Goal: Task Accomplishment & Management: Use online tool/utility

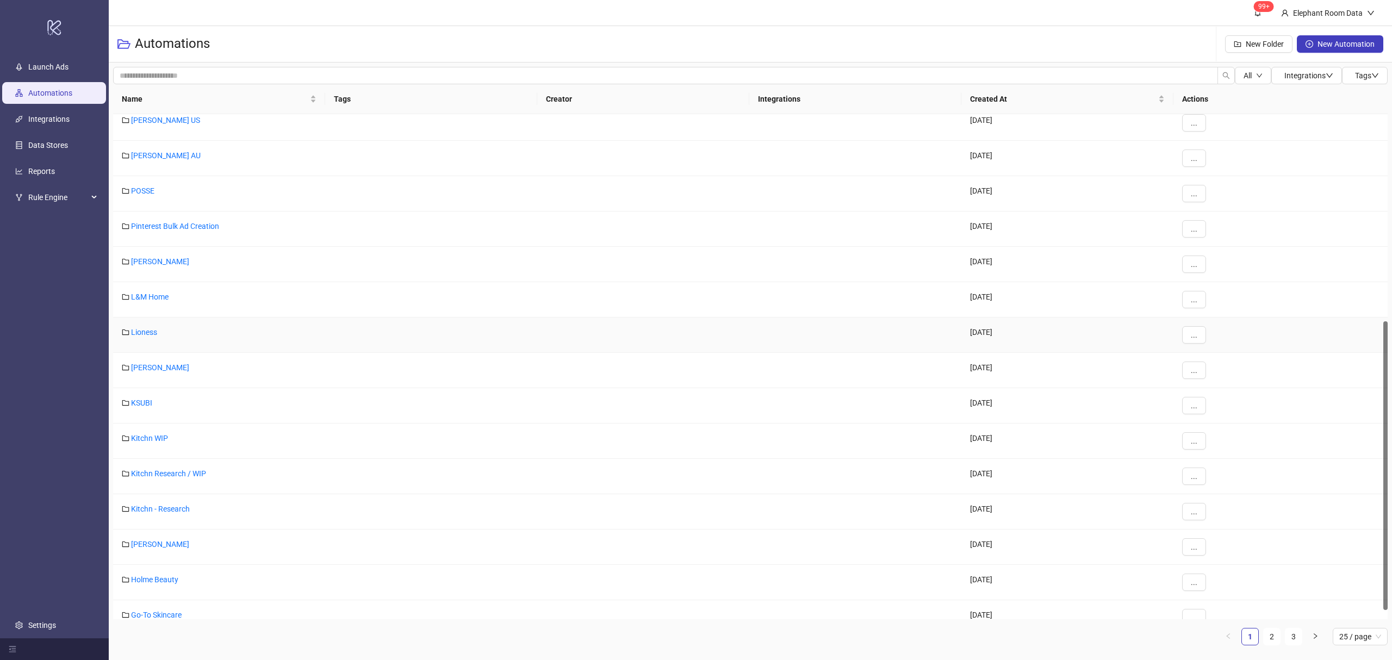
scroll to position [378, 0]
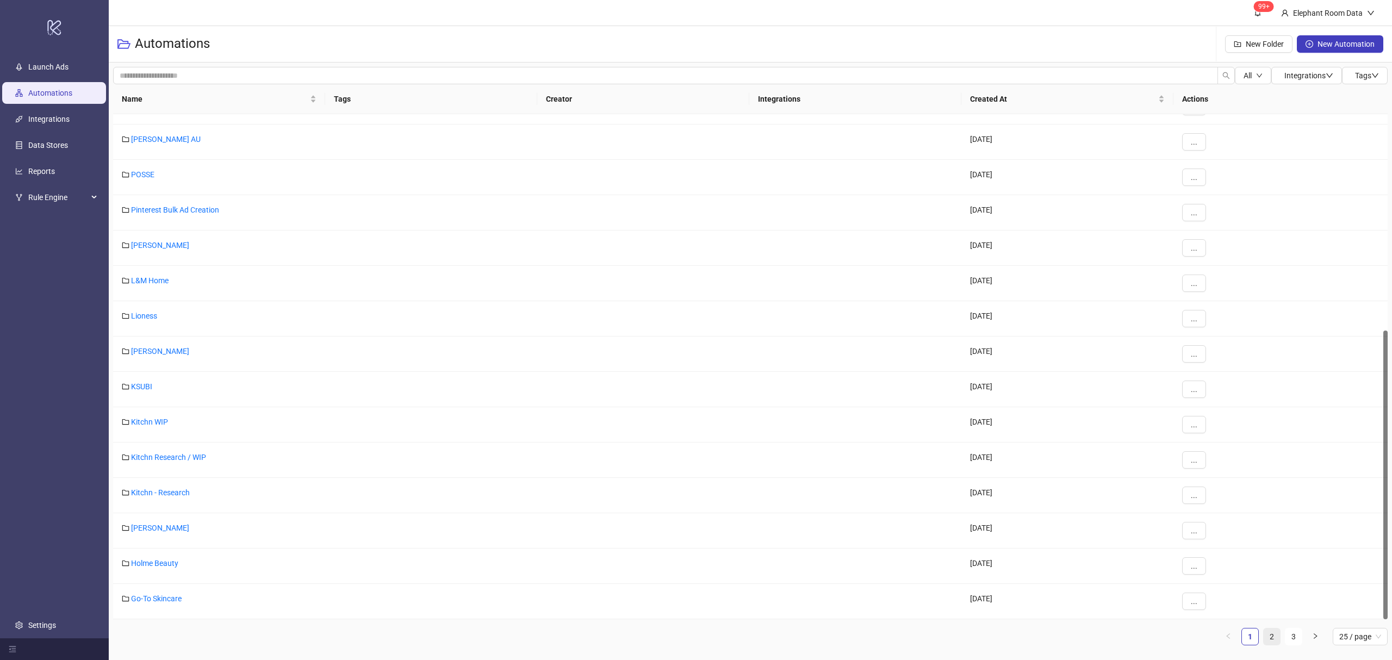
click at [1277, 634] on link "2" at bounding box center [1272, 637] width 16 height 16
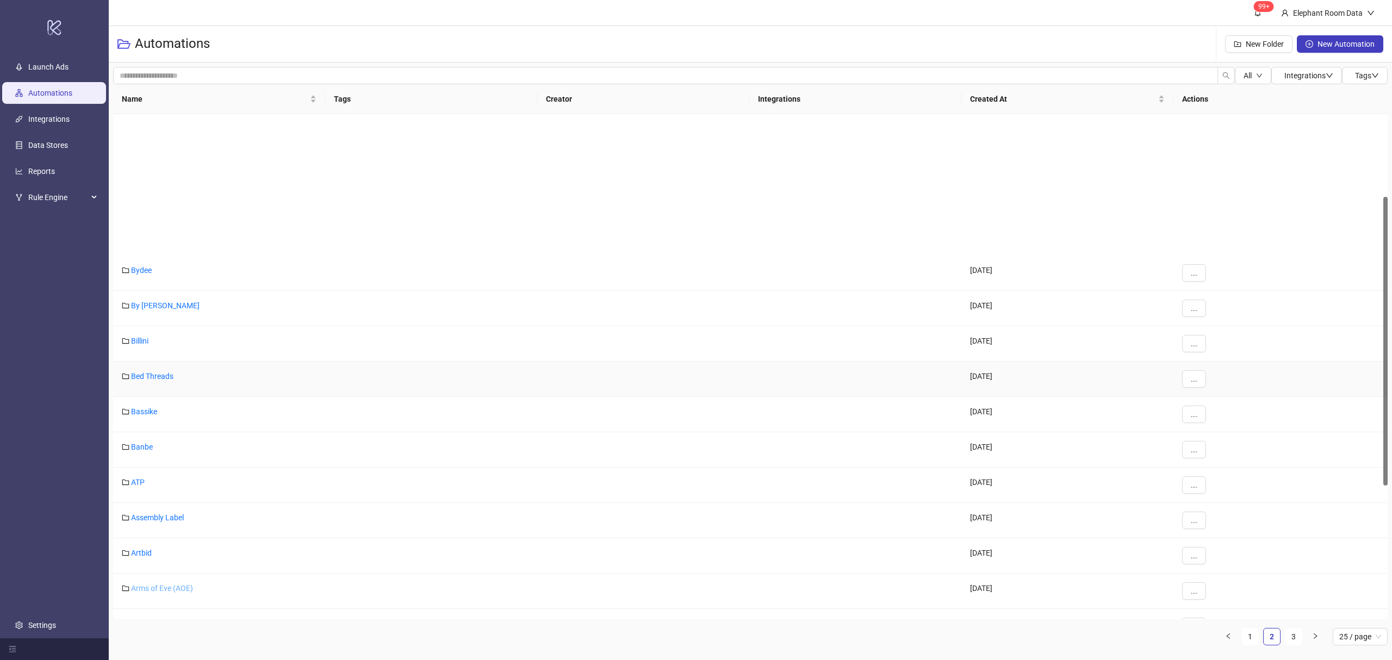
scroll to position [362, 0]
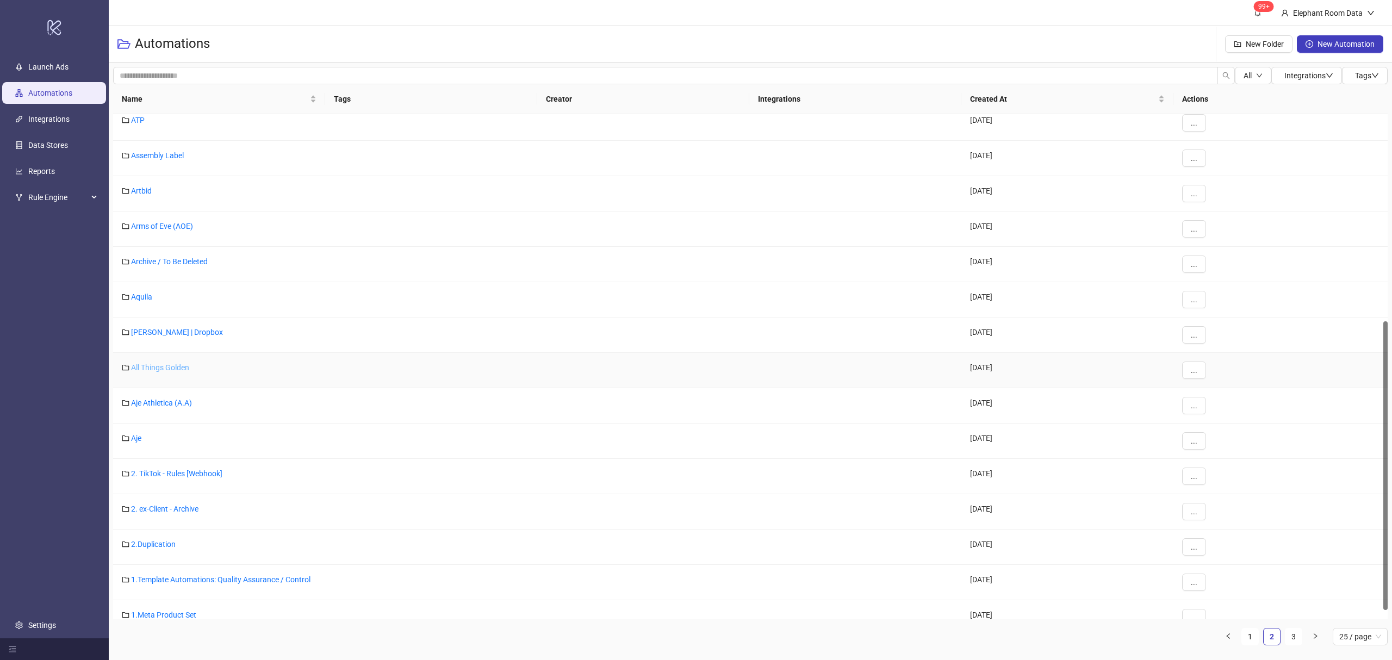
click at [162, 369] on link "All Things Golden" at bounding box center [160, 367] width 58 height 9
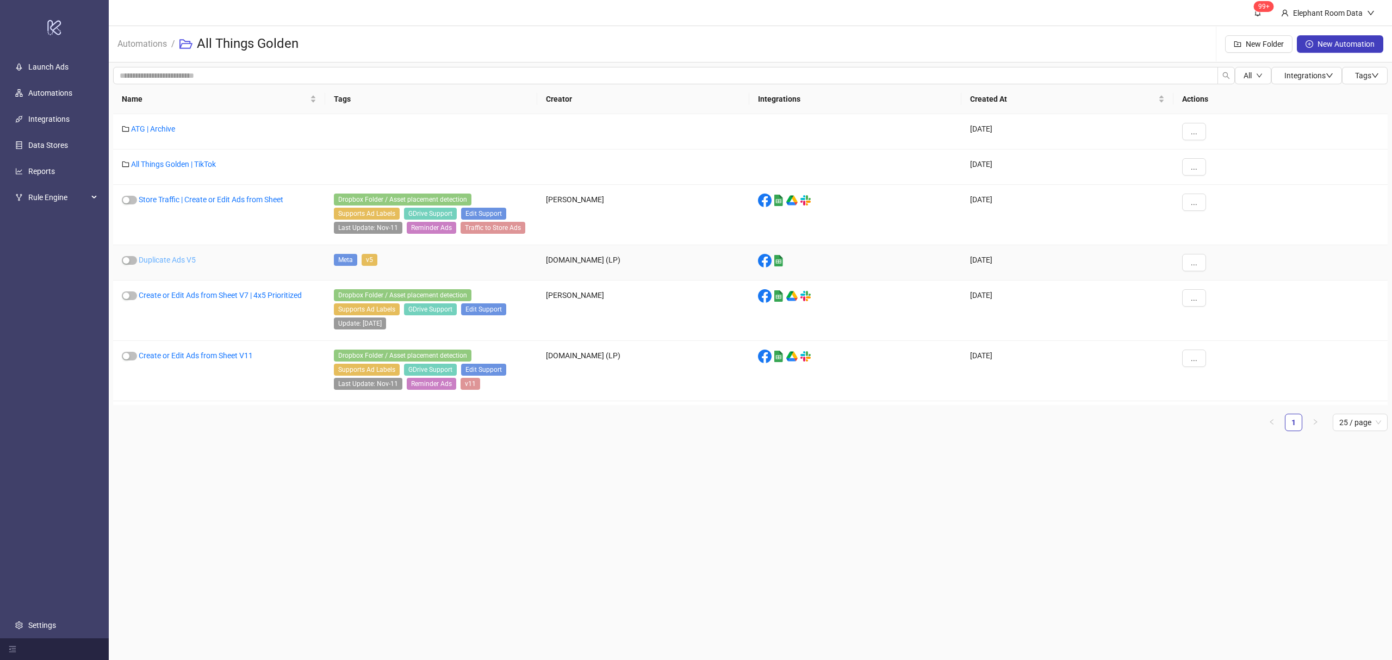
click at [164, 261] on link "Duplicate Ads V5" at bounding box center [167, 260] width 57 height 9
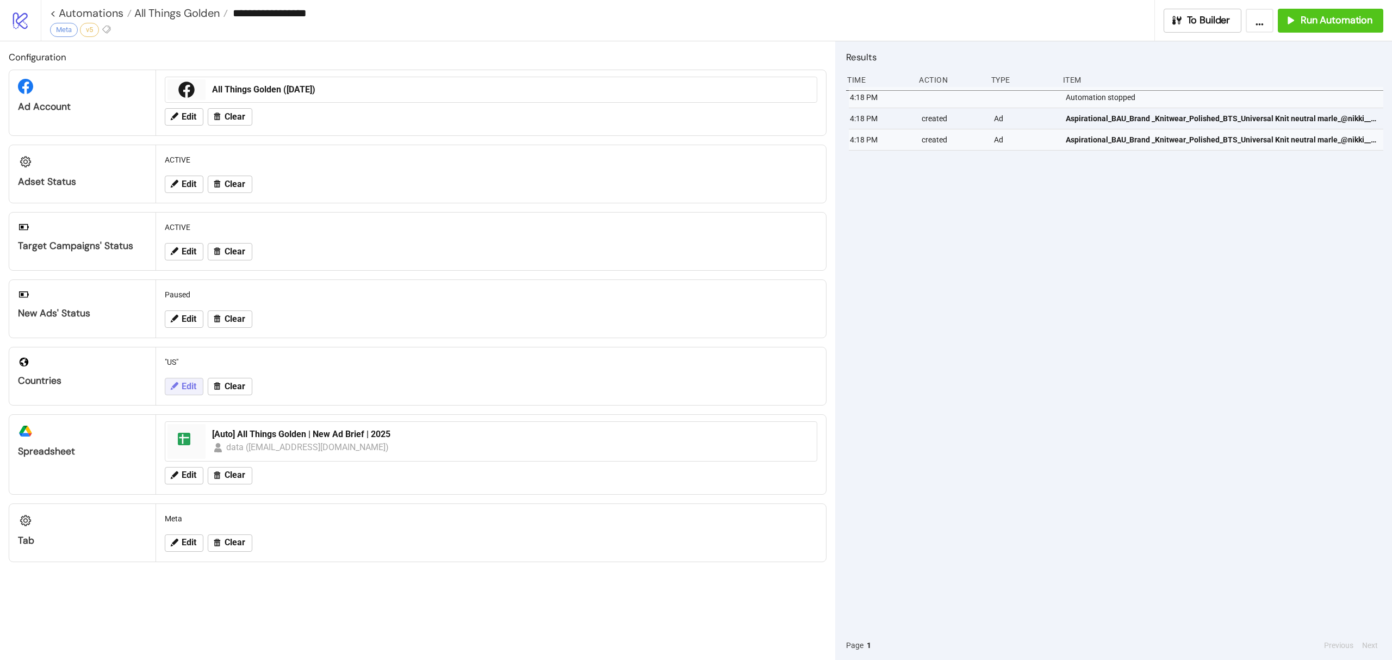
click at [184, 382] on button "Edit" at bounding box center [184, 386] width 39 height 17
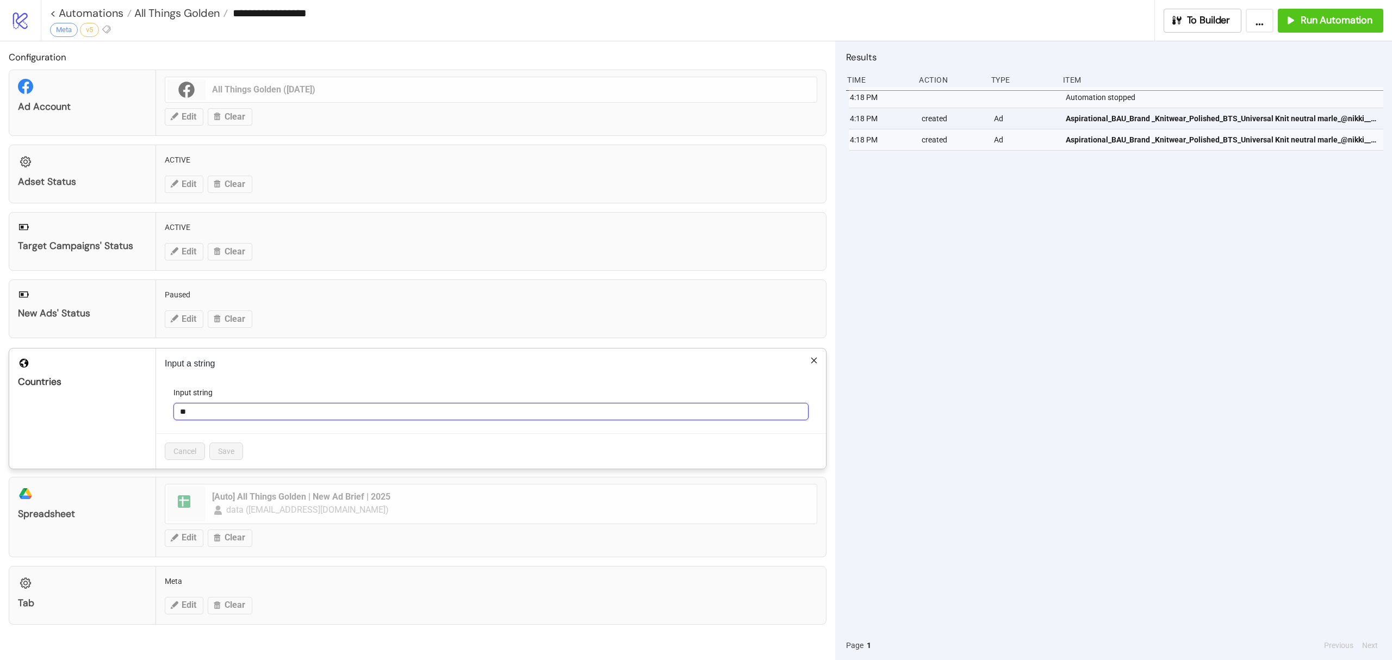
drag, startPoint x: 206, startPoint y: 416, endPoint x: 177, endPoint y: 416, distance: 28.3
click at [178, 416] on input "**" at bounding box center [490, 411] width 635 height 17
type input "**"
click at [227, 456] on span "Save" at bounding box center [226, 451] width 16 height 9
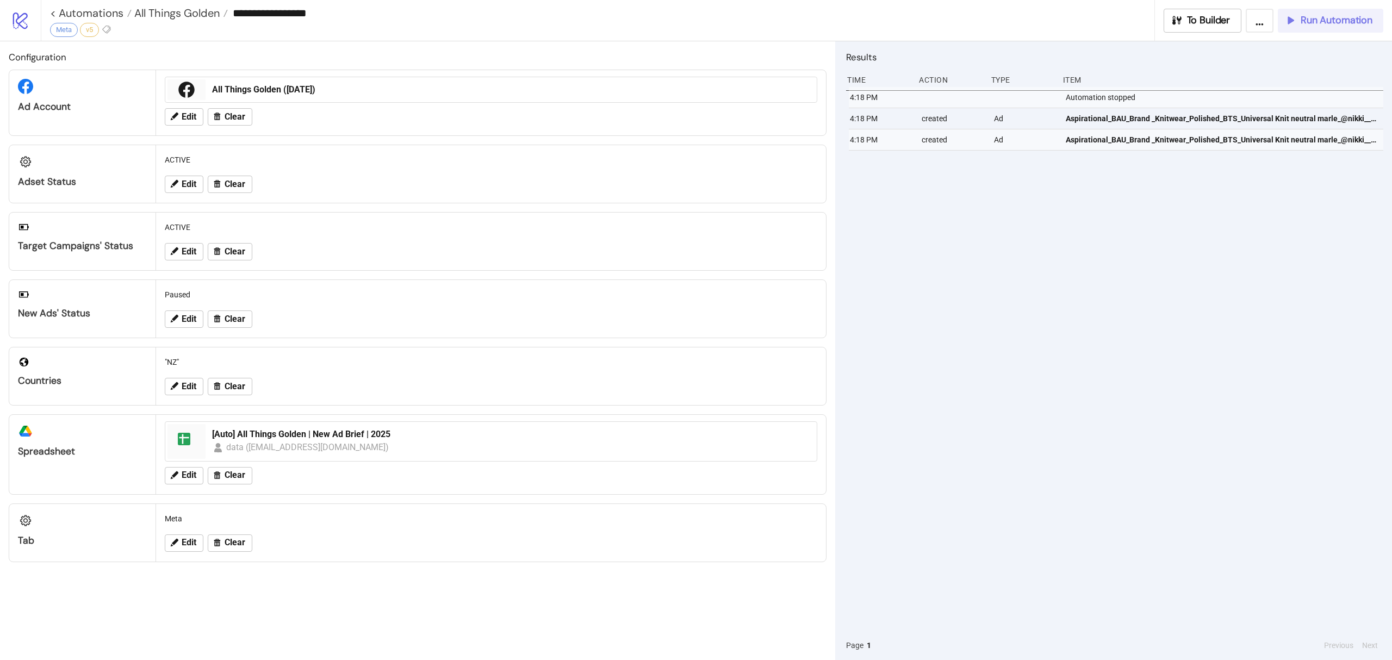
click at [1339, 27] on button "Run Automation" at bounding box center [1331, 21] width 106 height 24
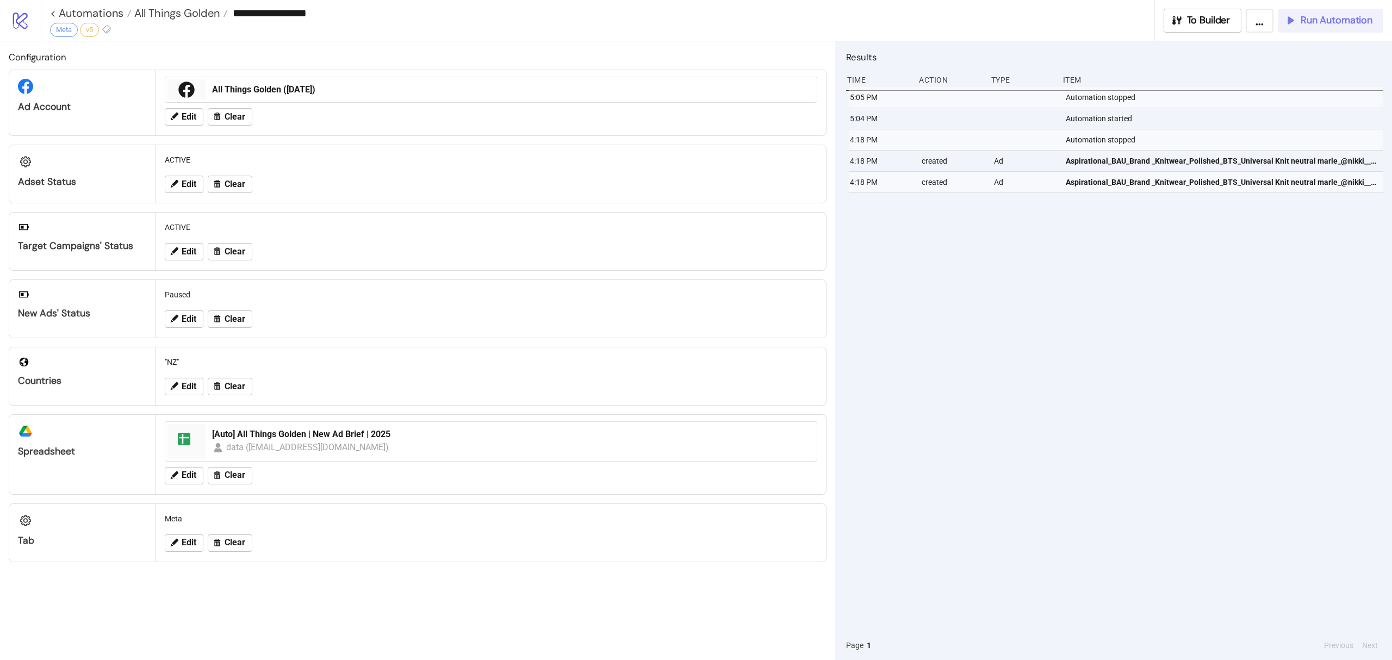
click at [1327, 26] on span "Run Automation" at bounding box center [1337, 20] width 72 height 13
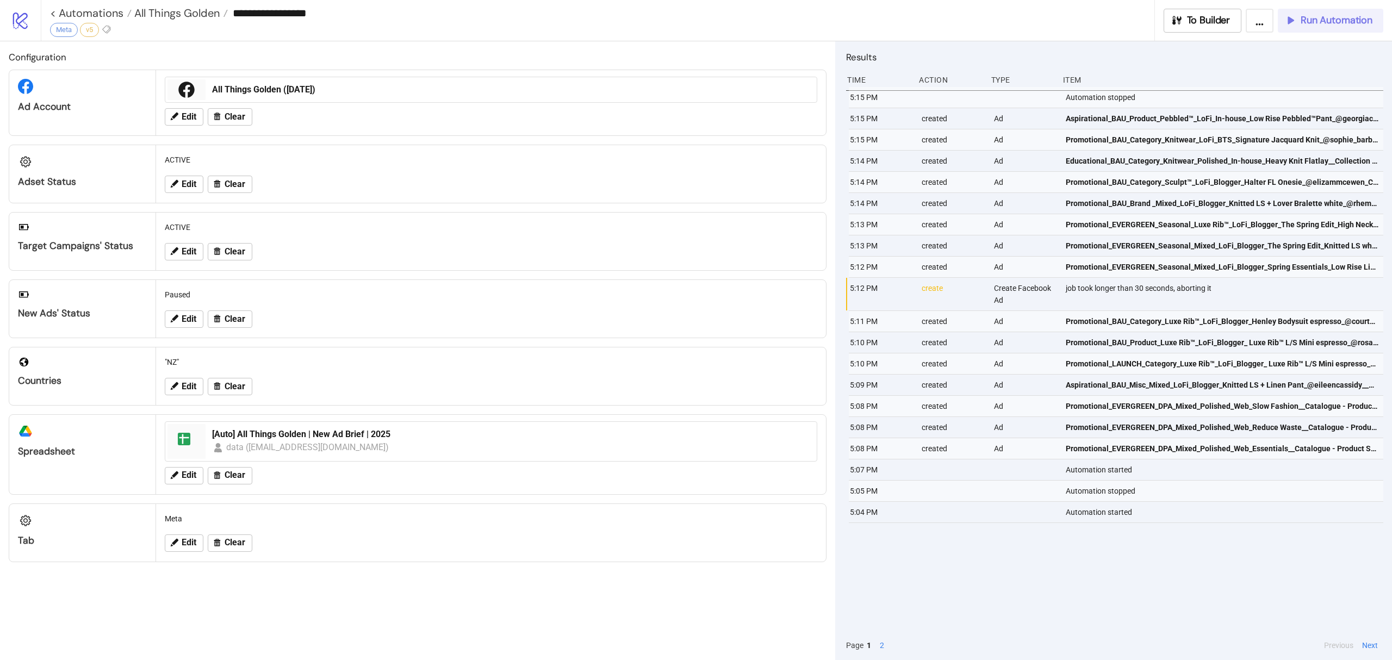
click at [1317, 28] on button "Run Automation" at bounding box center [1331, 21] width 106 height 24
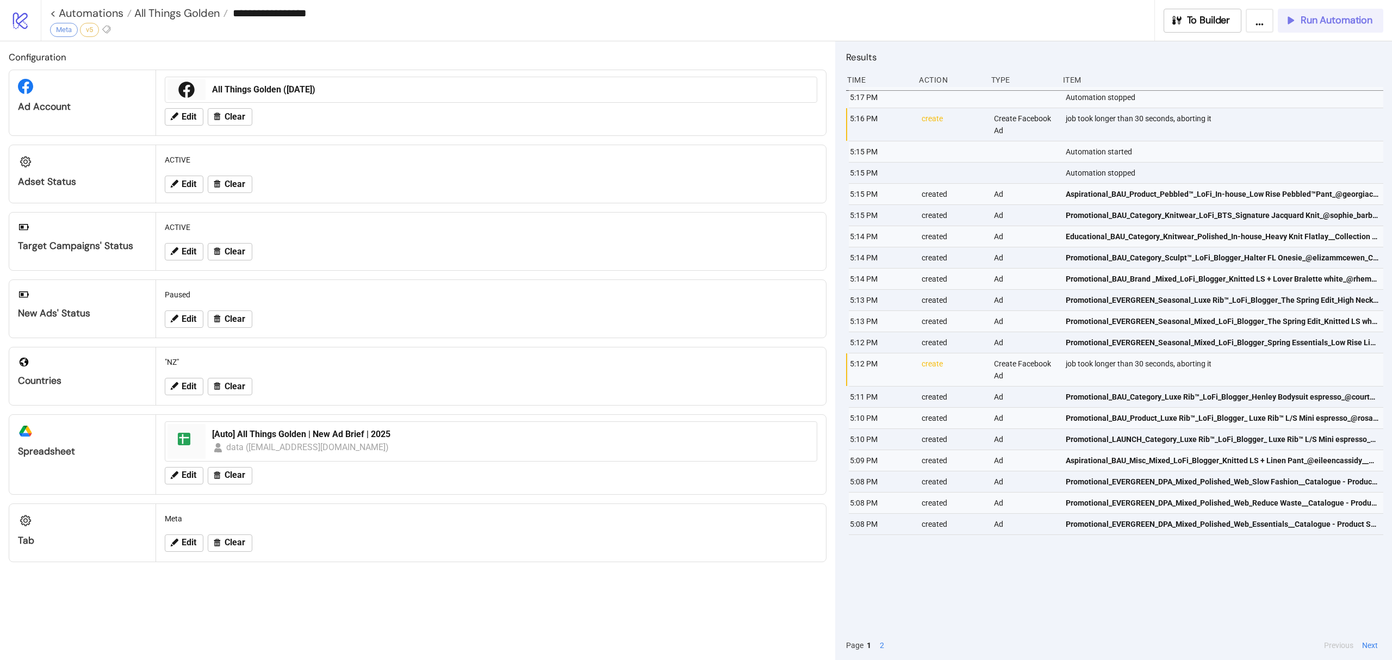
click at [1320, 20] on span "Run Automation" at bounding box center [1337, 20] width 72 height 13
